Goal: Navigation & Orientation: Find specific page/section

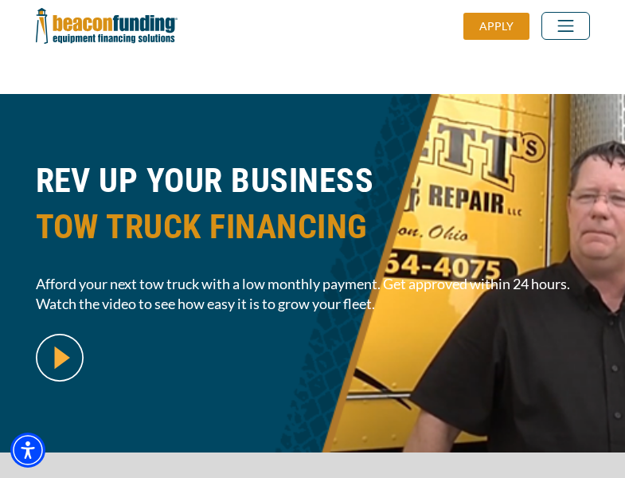
scroll to position [389, 0]
